Goal: Use online tool/utility: Utilize a website feature to perform a specific function

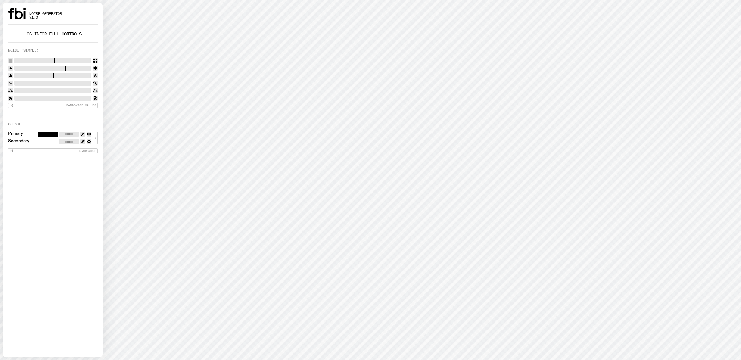
click at [34, 34] on link "Log in" at bounding box center [31, 34] width 15 height 6
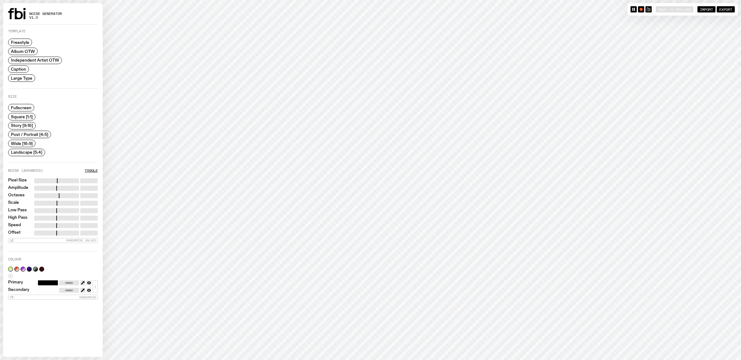
click at [25, 71] on span "Caption" at bounding box center [18, 69] width 15 height 5
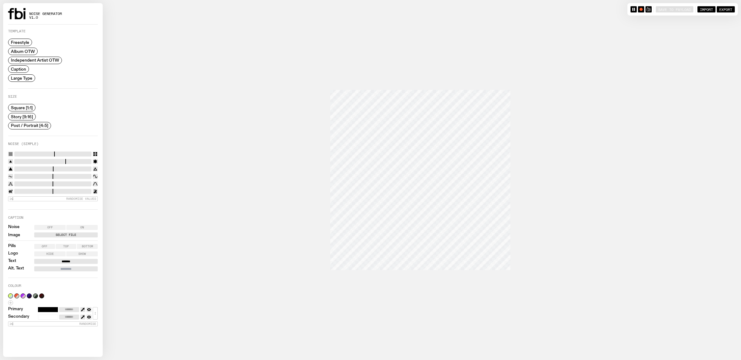
click at [22, 116] on span "Story [9:16]" at bounding box center [22, 116] width 22 height 5
click at [61, 232] on label "Select File" at bounding box center [65, 234] width 61 height 5
click at [0, 0] on input "Select File" at bounding box center [0, 0] width 0 height 0
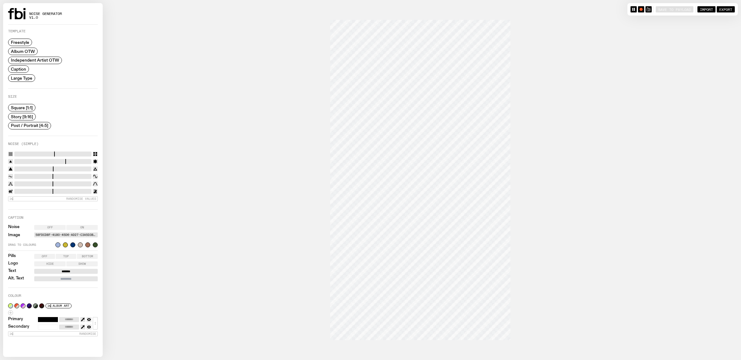
drag, startPoint x: 23, startPoint y: 184, endPoint x: 86, endPoint y: 182, distance: 63.2
type input "****"
click at [86, 182] on input "range" at bounding box center [52, 183] width 77 height 5
drag, startPoint x: 17, startPoint y: 162, endPoint x: 30, endPoint y: 161, distance: 12.8
click at [30, 161] on input "range" at bounding box center [52, 161] width 77 height 5
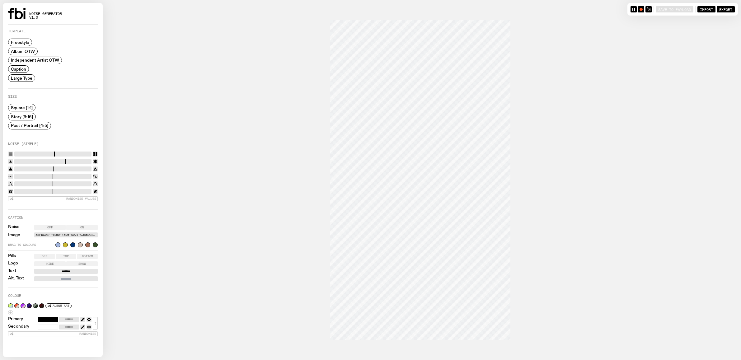
drag, startPoint x: 39, startPoint y: 160, endPoint x: 57, endPoint y: 161, distance: 17.7
click at [57, 161] on input "range" at bounding box center [52, 161] width 77 height 5
drag, startPoint x: 65, startPoint y: 159, endPoint x: 81, endPoint y: 160, distance: 16.2
type input "*"
click at [81, 160] on input "range" at bounding box center [52, 161] width 77 height 5
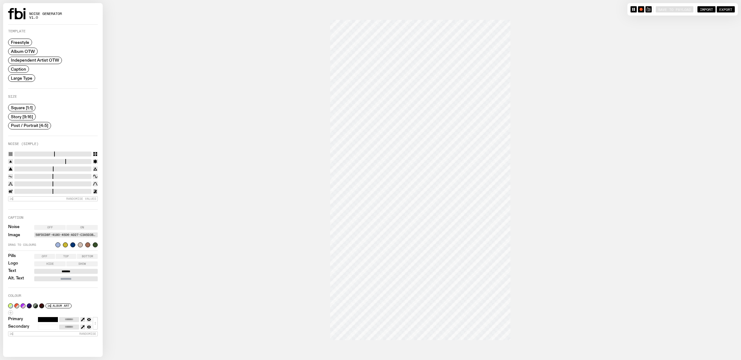
drag, startPoint x: 15, startPoint y: 167, endPoint x: 71, endPoint y: 168, distance: 56.0
click at [71, 168] on input "range" at bounding box center [52, 168] width 77 height 5
click at [78, 168] on input "range" at bounding box center [52, 168] width 77 height 5
drag, startPoint x: 77, startPoint y: 167, endPoint x: 88, endPoint y: 172, distance: 11.8
type input "****"
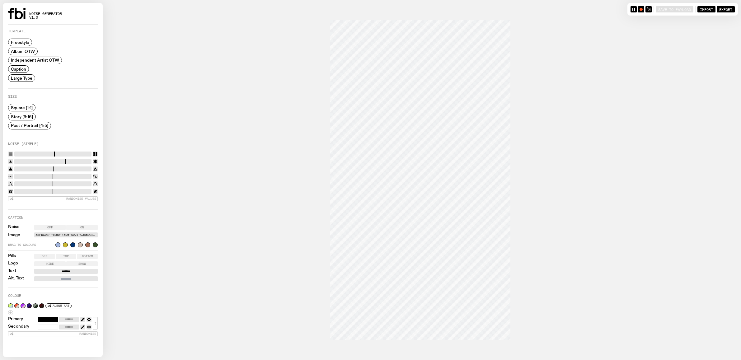
click at [88, 171] on input "range" at bounding box center [52, 168] width 77 height 5
drag, startPoint x: 52, startPoint y: 174, endPoint x: 77, endPoint y: 175, distance: 24.9
type input "****"
click at [77, 175] on input "range" at bounding box center [52, 176] width 77 height 5
drag, startPoint x: 16, startPoint y: 191, endPoint x: 32, endPoint y: 192, distance: 15.6
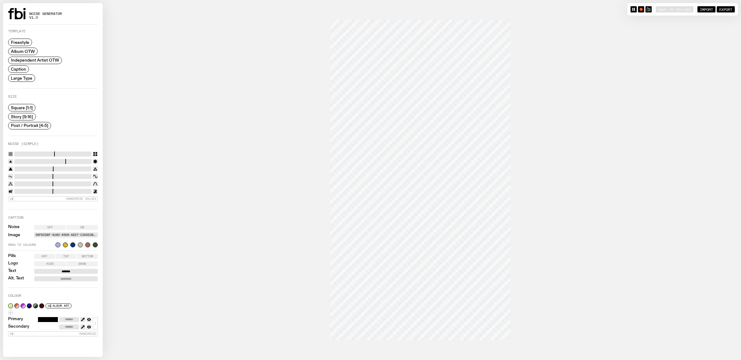
type input "****"
click at [32, 192] on input "range" at bounding box center [52, 191] width 77 height 5
drag, startPoint x: 86, startPoint y: 183, endPoint x: 81, endPoint y: 183, distance: 4.4
type input "****"
click at [81, 183] on input "range" at bounding box center [52, 183] width 77 height 5
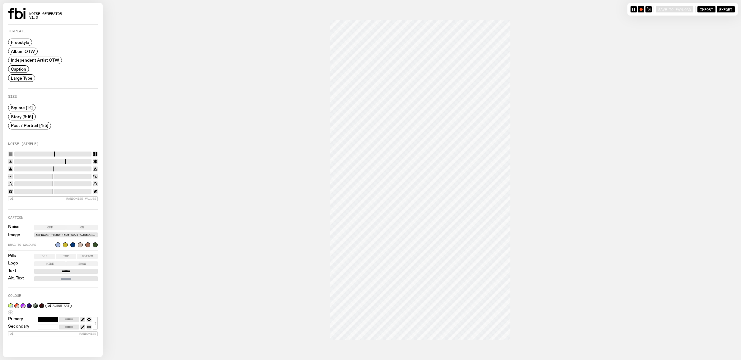
click at [65, 269] on input "*******" at bounding box center [65, 271] width 63 height 5
type input "**********"
click at [58, 276] on input "Alt. Text" at bounding box center [65, 278] width 63 height 5
click at [72, 278] on input "Alt. Text" at bounding box center [65, 278] width 63 height 5
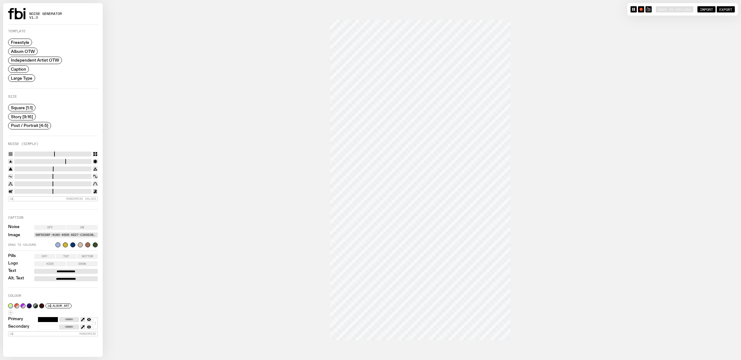
type input "**********"
click at [79, 283] on div "**********" at bounding box center [53, 248] width 90 height 78
click at [640, 10] on div "button" at bounding box center [640, 9] width 3 height 3
click at [640, 9] on icon "button" at bounding box center [641, 9] width 4 height 4
click at [30, 125] on span "Post / Portrait [4:5]" at bounding box center [29, 125] width 37 height 5
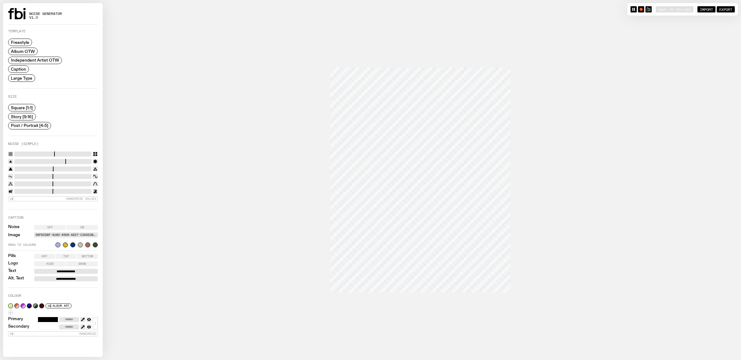
click at [24, 76] on span "Large Type" at bounding box center [21, 78] width 21 height 5
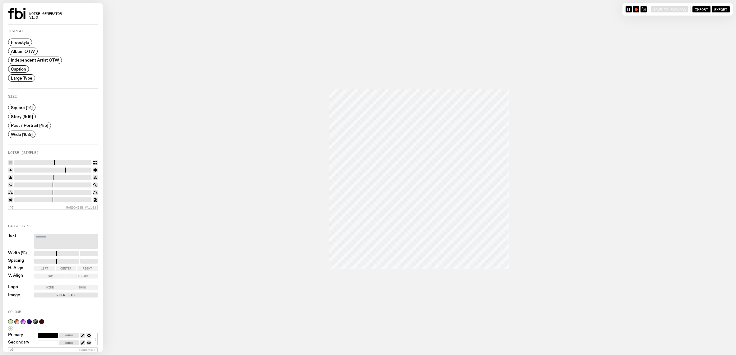
click at [23, 118] on span "Story [9:16]" at bounding box center [22, 116] width 22 height 5
click at [26, 124] on span "Post / Portrait [4:5]" at bounding box center [29, 125] width 37 height 5
click at [23, 114] on span "Story [9:16]" at bounding box center [22, 116] width 22 height 5
click at [25, 109] on span "Square [1:1]" at bounding box center [22, 107] width 22 height 5
click at [24, 123] on span "Post / Portrait [4:5]" at bounding box center [29, 125] width 37 height 5
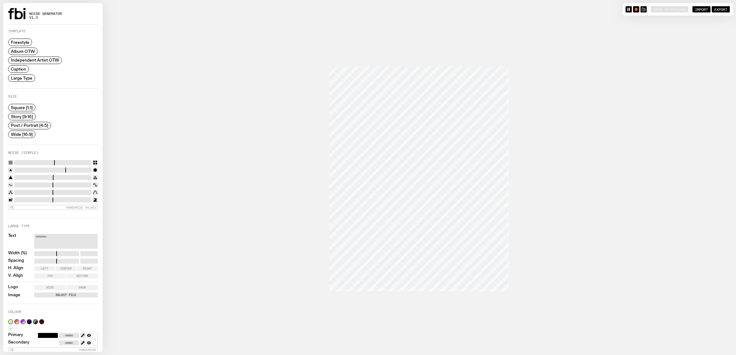
click at [24, 128] on div "Post / Portrait [4:5]" at bounding box center [29, 126] width 43 height 8
click at [23, 132] on span "Wide [16:9]" at bounding box center [22, 134] width 22 height 5
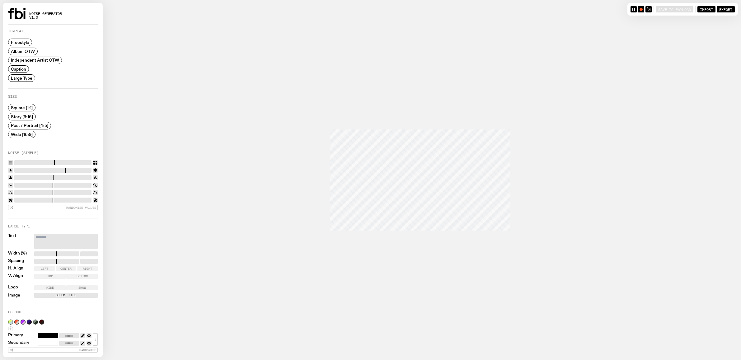
click at [28, 123] on span "Post / Portrait [4:5]" at bounding box center [29, 125] width 37 height 5
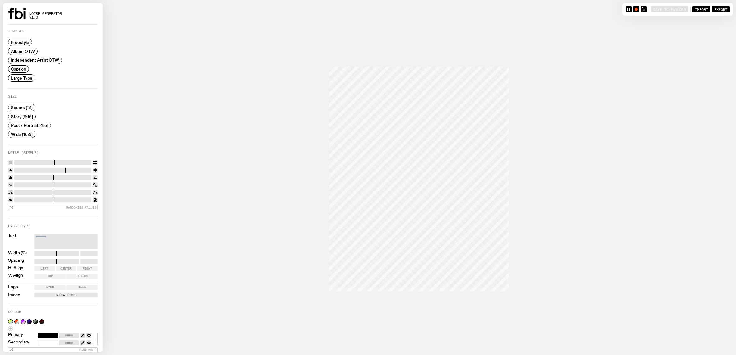
click at [22, 67] on span "Caption" at bounding box center [18, 69] width 15 height 5
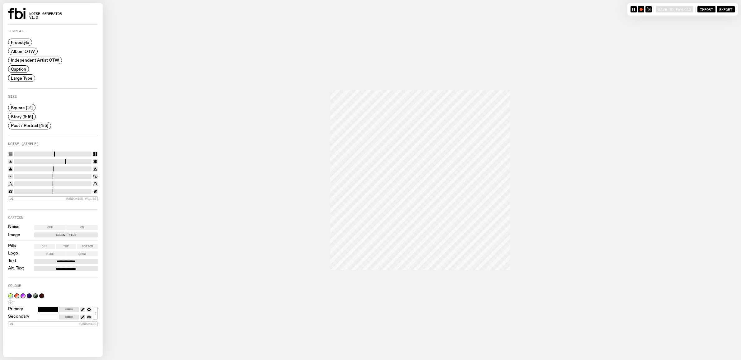
click at [26, 114] on span "Story [9:16]" at bounding box center [22, 116] width 22 height 5
click at [26, 122] on label "Post / Portrait [4:5]" at bounding box center [29, 125] width 43 height 7
click at [71, 232] on label "Select File" at bounding box center [65, 234] width 61 height 5
click at [0, 0] on input "Select File" at bounding box center [0, 0] width 0 height 0
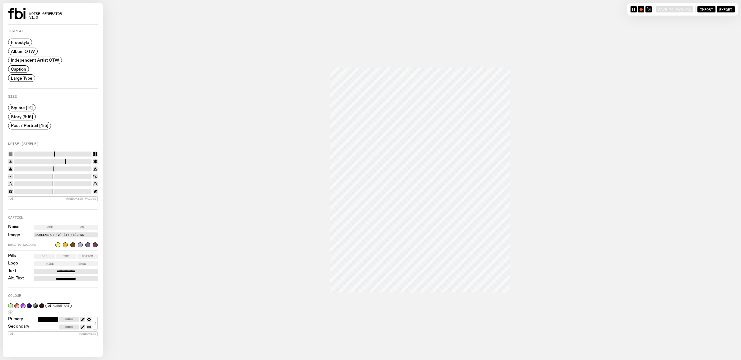
drag, startPoint x: 33, startPoint y: 189, endPoint x: 89, endPoint y: 190, distance: 56.0
type input "****"
click at [89, 190] on input "range" at bounding box center [52, 191] width 77 height 5
drag, startPoint x: 83, startPoint y: 182, endPoint x: 89, endPoint y: 184, distance: 6.6
type input "****"
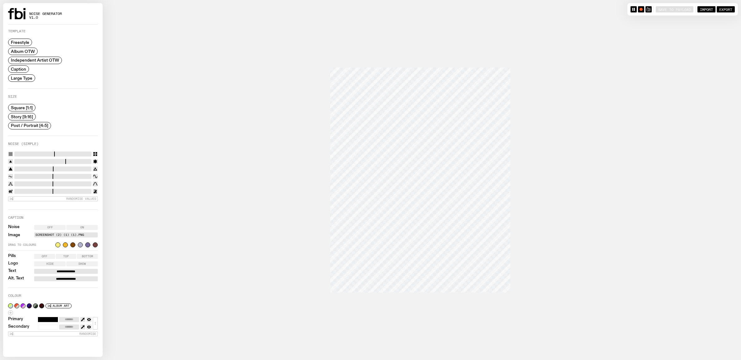
click at [89, 184] on input "range" at bounding box center [52, 183] width 77 height 5
drag, startPoint x: 77, startPoint y: 174, endPoint x: 90, endPoint y: 176, distance: 12.7
type input "****"
click at [90, 176] on input "range" at bounding box center [52, 176] width 77 height 5
drag, startPoint x: 64, startPoint y: 152, endPoint x: 90, endPoint y: 153, distance: 25.5
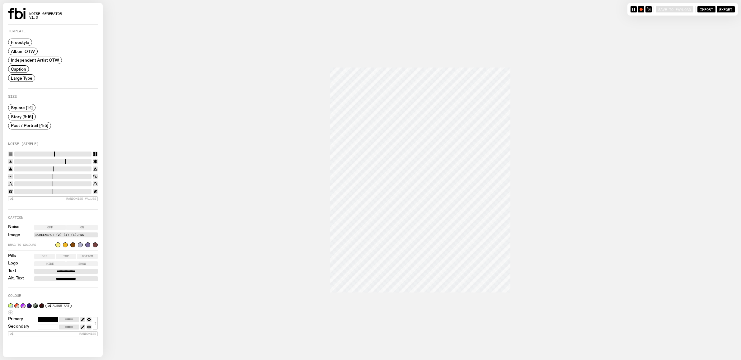
type input "**"
click at [90, 153] on input "range" at bounding box center [52, 153] width 77 height 5
drag, startPoint x: 91, startPoint y: 159, endPoint x: 63, endPoint y: 160, distance: 28.9
click at [63, 160] on div at bounding box center [53, 161] width 90 height 5
drag, startPoint x: 89, startPoint y: 166, endPoint x: 101, endPoint y: 167, distance: 12.5
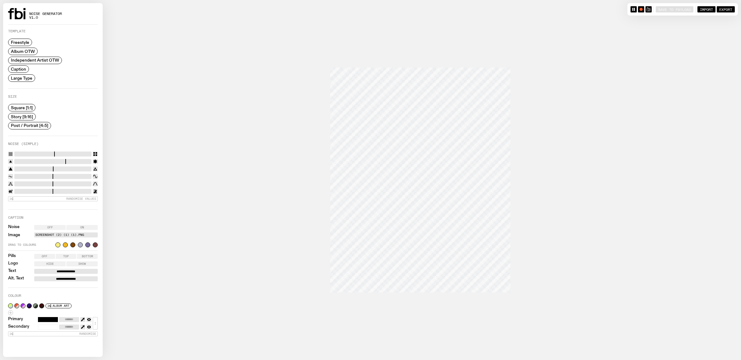
type input "*"
click at [91, 167] on input "range" at bounding box center [52, 168] width 77 height 5
drag, startPoint x: 90, startPoint y: 174, endPoint x: 95, endPoint y: 174, distance: 5.3
type input "*"
click at [91, 174] on input "range" at bounding box center [52, 176] width 77 height 5
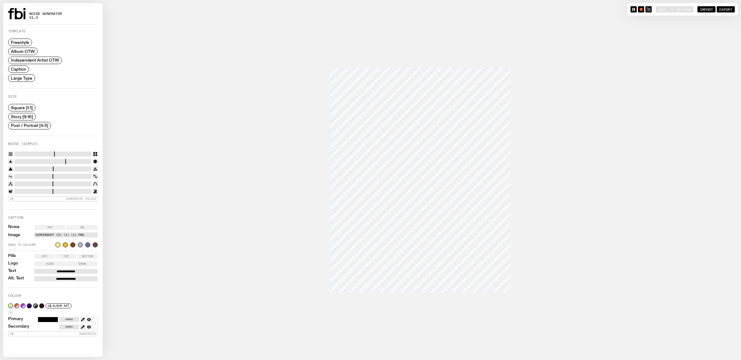
drag, startPoint x: 89, startPoint y: 181, endPoint x: 96, endPoint y: 182, distance: 6.6
type input "***"
click at [91, 182] on input "range" at bounding box center [52, 183] width 77 height 5
drag, startPoint x: 89, startPoint y: 189, endPoint x: 1, endPoint y: 191, distance: 88.3
click at [14, 191] on input "range" at bounding box center [52, 191] width 77 height 5
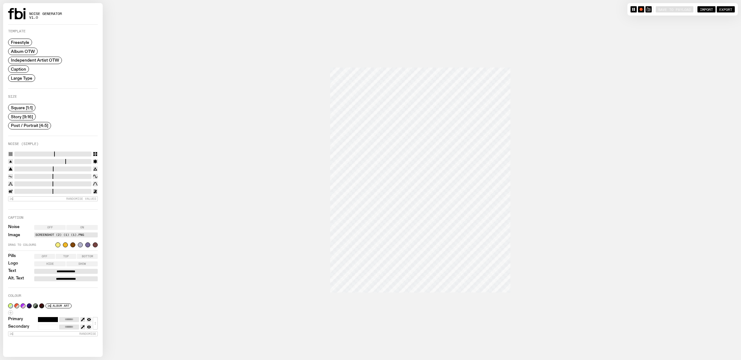
drag, startPoint x: 15, startPoint y: 190, endPoint x: 20, endPoint y: 191, distance: 4.7
click at [20, 191] on input "range" at bounding box center [52, 191] width 77 height 5
type input "****"
click at [18, 190] on input "range" at bounding box center [52, 191] width 77 height 5
click at [63, 269] on input "**********" at bounding box center [65, 271] width 63 height 5
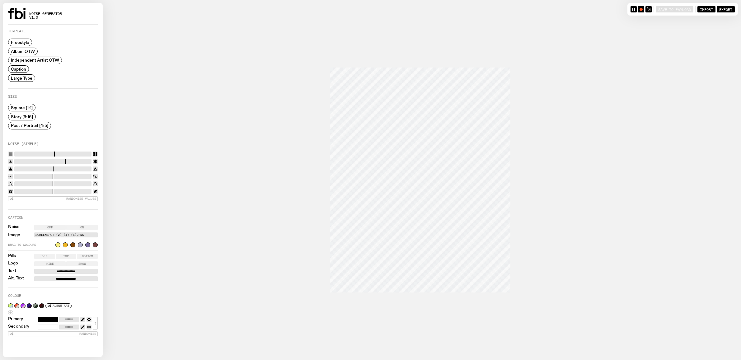
click at [63, 269] on input "**********" at bounding box center [65, 271] width 63 height 5
click at [45, 262] on label "Hide" at bounding box center [49, 263] width 31 height 5
click at [72, 261] on label "Show" at bounding box center [81, 263] width 31 height 5
click at [43, 256] on span "Off" at bounding box center [45, 256] width 6 height 3
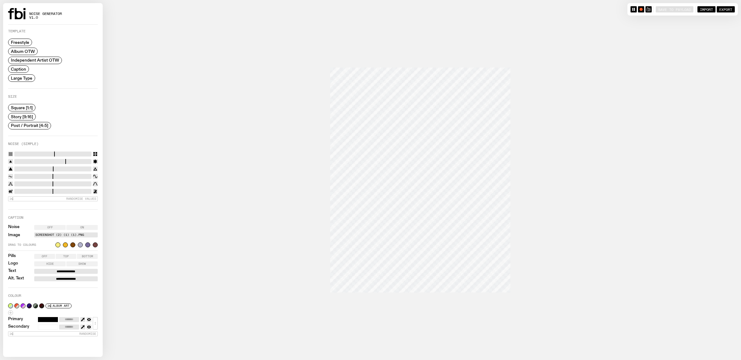
click at [80, 262] on span "Show" at bounding box center [81, 263] width 7 height 3
click at [52, 264] on span "Hide" at bounding box center [49, 263] width 7 height 3
click at [72, 263] on label "Show" at bounding box center [81, 263] width 31 height 5
